Goal: Transaction & Acquisition: Purchase product/service

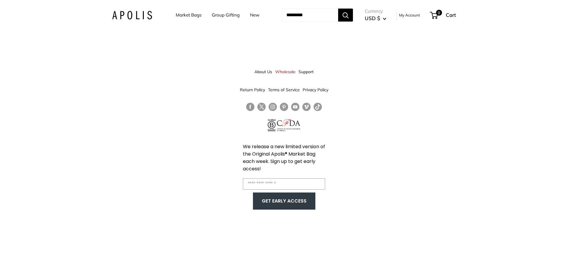
click at [406, 44] on div "About Us Wholesale Support Return Policy Terms of Service Privacy Policy We rel…" at bounding box center [284, 139] width 568 height 279
click at [285, 72] on link "Wholesale" at bounding box center [285, 72] width 20 height 11
click at [180, 15] on link "Market Bags" at bounding box center [189, 15] width 26 height 8
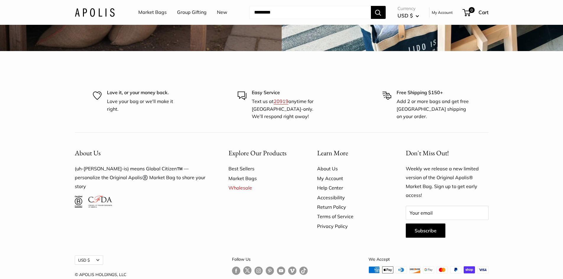
scroll to position [1833, 0]
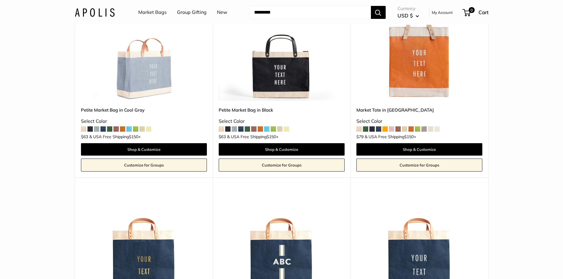
scroll to position [1478, 0]
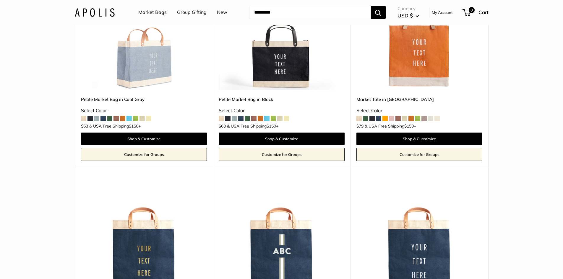
click at [0, 0] on img at bounding box center [0, 0] width 0 height 0
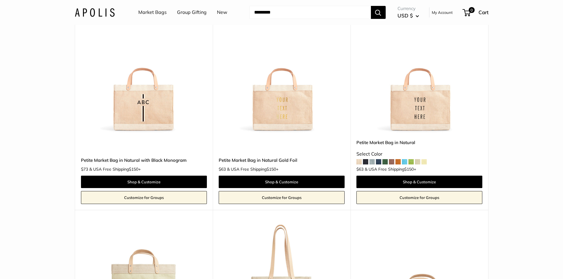
scroll to position [2011, 0]
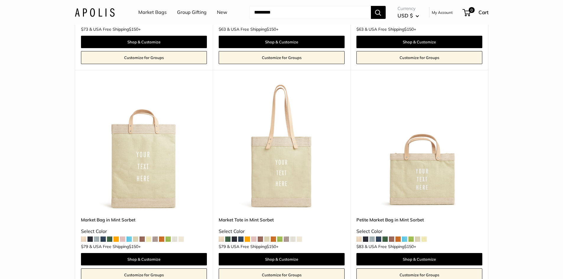
click at [273, 11] on input "Search..." at bounding box center [311, 12] width 122 height 13
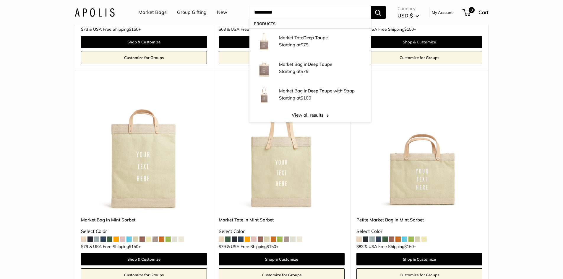
type input "**********"
click at [371, 6] on button "Search" at bounding box center [378, 12] width 15 height 13
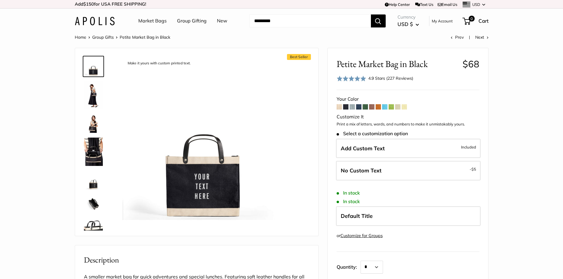
click at [397, 109] on span at bounding box center [397, 106] width 5 height 5
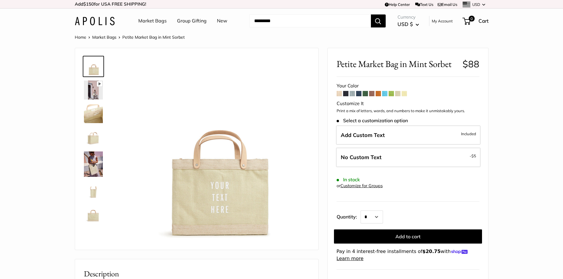
click at [405, 95] on span at bounding box center [404, 93] width 5 height 5
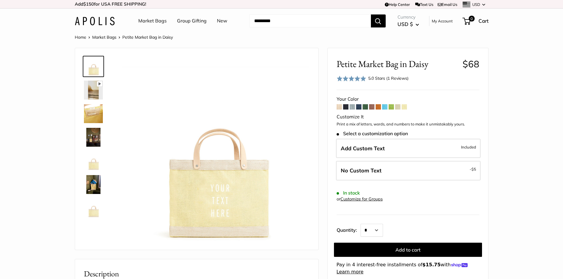
click at [372, 106] on span at bounding box center [371, 106] width 5 height 5
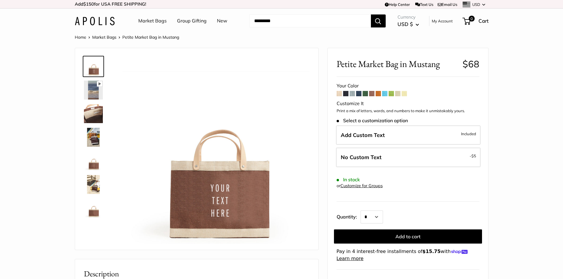
click at [341, 94] on span at bounding box center [339, 93] width 5 height 5
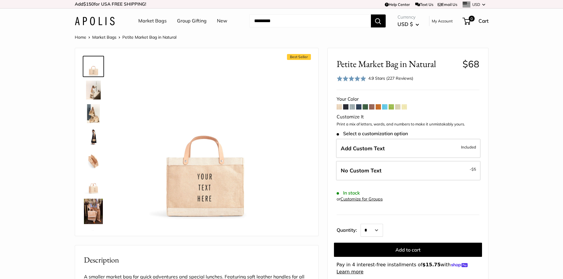
click at [398, 107] on span at bounding box center [397, 106] width 5 height 5
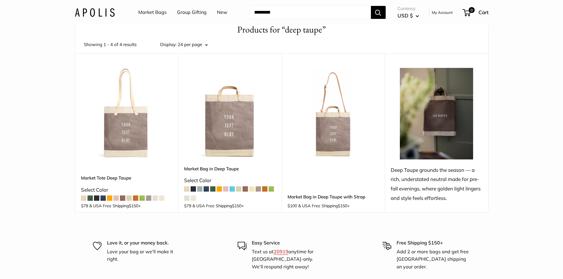
scroll to position [30, 0]
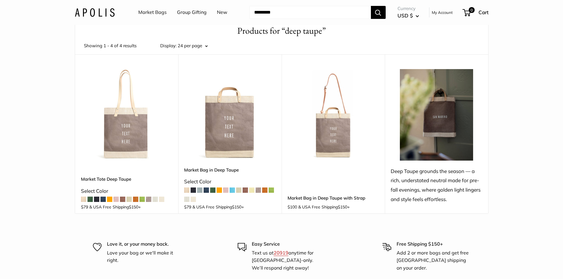
click at [213, 170] on link "Market Bag in Deep Taupe" at bounding box center [230, 170] width 92 height 7
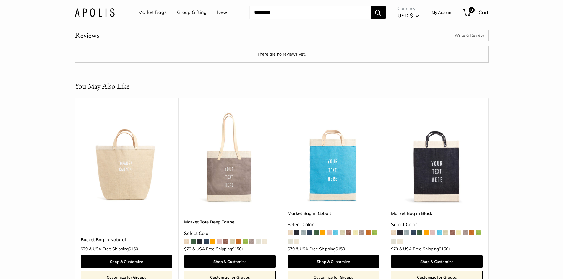
scroll to position [917, 0]
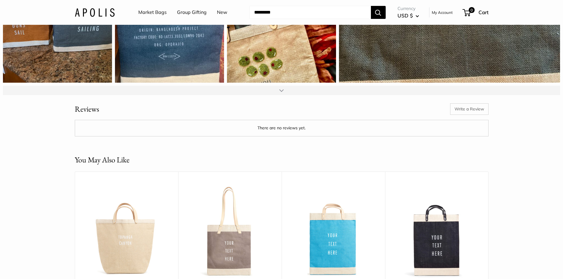
click at [283, 14] on input "Search..." at bounding box center [311, 12] width 122 height 13
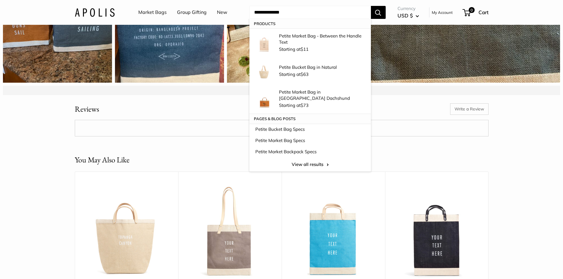
type input "**********"
